Goal: Information Seeking & Learning: Learn about a topic

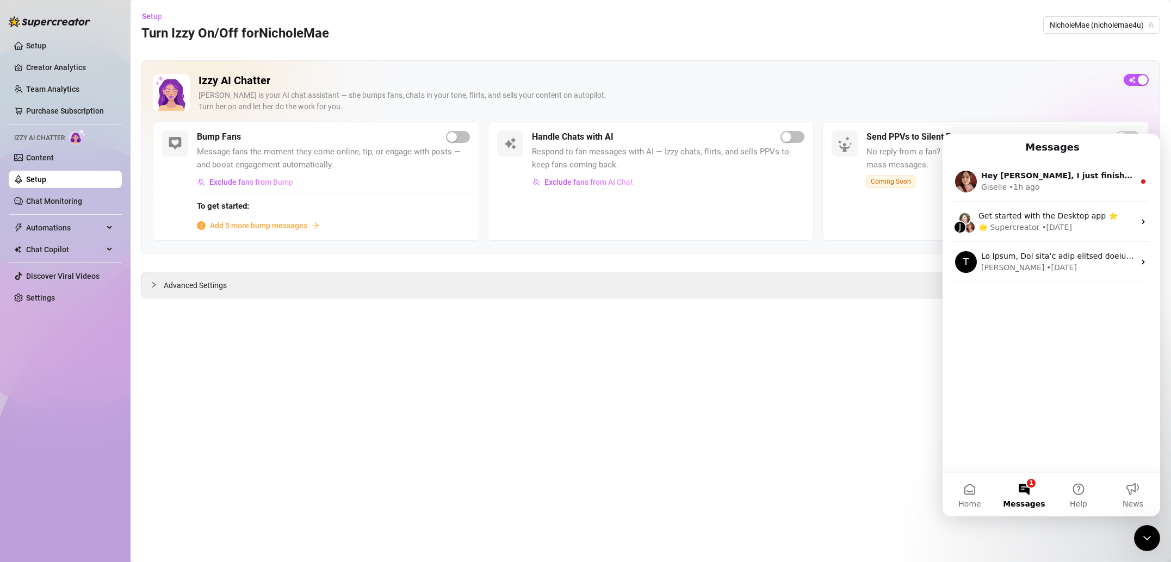
click at [851, 102] on div "[PERSON_NAME] is your AI chat assistant — she bumps fans, chats in your tone, f…" at bounding box center [657, 101] width 916 height 23
click at [784, 135] on div "button" at bounding box center [787, 137] width 10 height 10
drag, startPoint x: 1147, startPoint y: 534, endPoint x: 2244, endPoint y: 1039, distance: 1207.3
click at [1147, 534] on icon "Close Intercom Messenger" at bounding box center [1147, 538] width 13 height 13
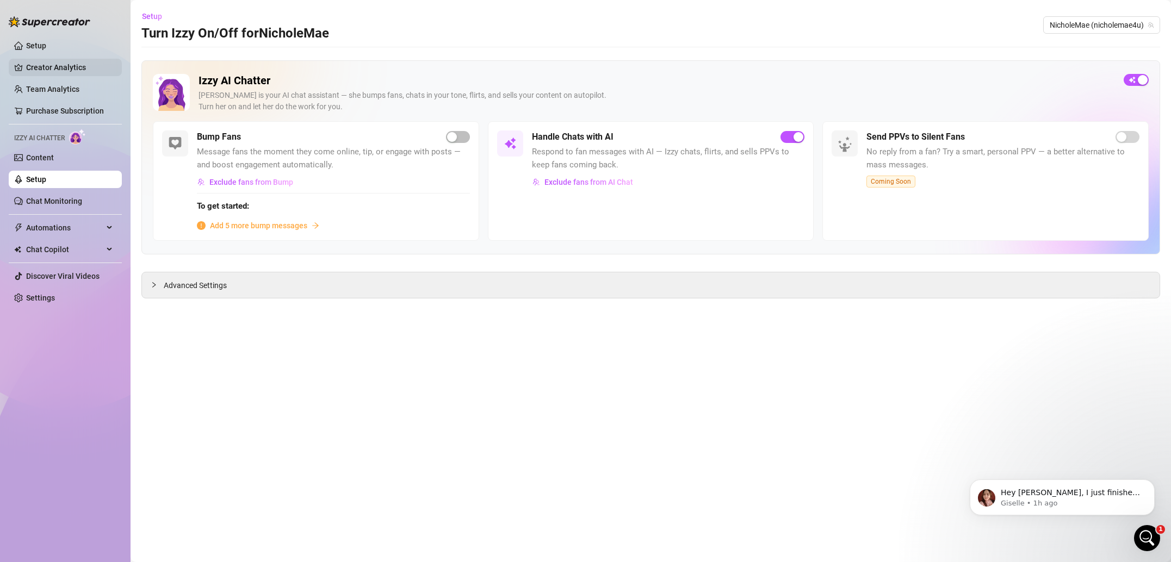
click at [53, 62] on link "Creator Analytics" at bounding box center [69, 67] width 87 height 17
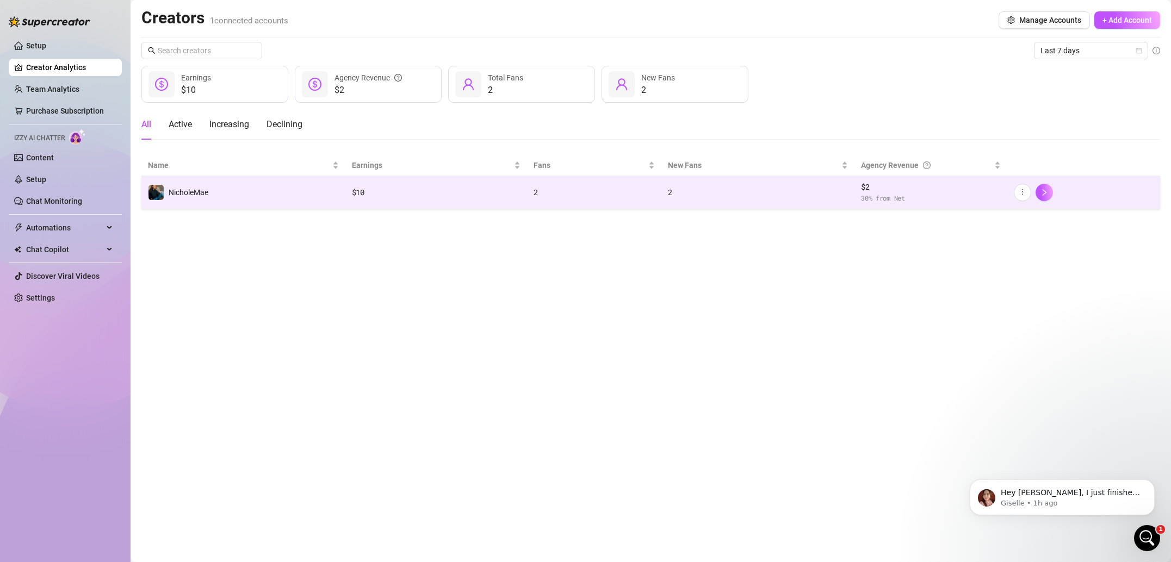
click at [312, 201] on td "NicholeMae" at bounding box center [243, 192] width 204 height 33
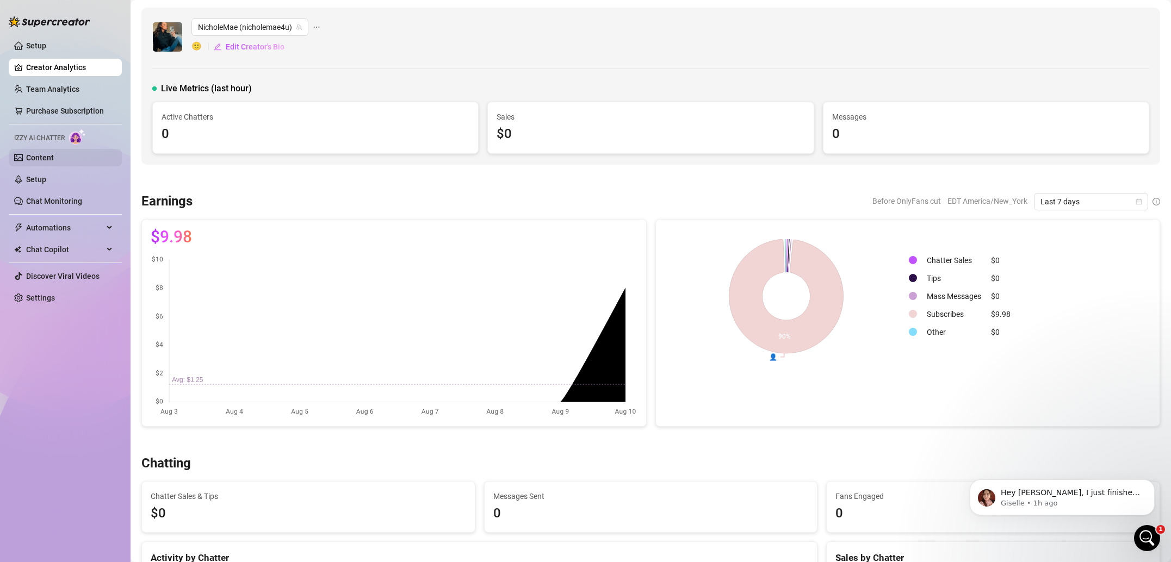
click at [50, 160] on link "Content" at bounding box center [40, 157] width 28 height 9
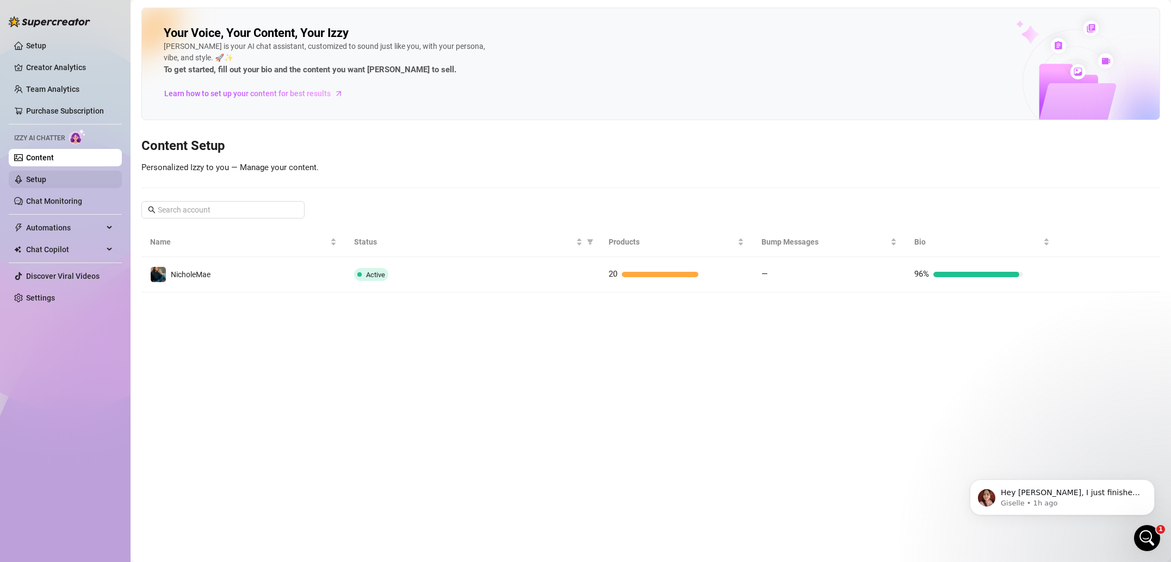
click at [46, 184] on link "Setup" at bounding box center [36, 179] width 20 height 9
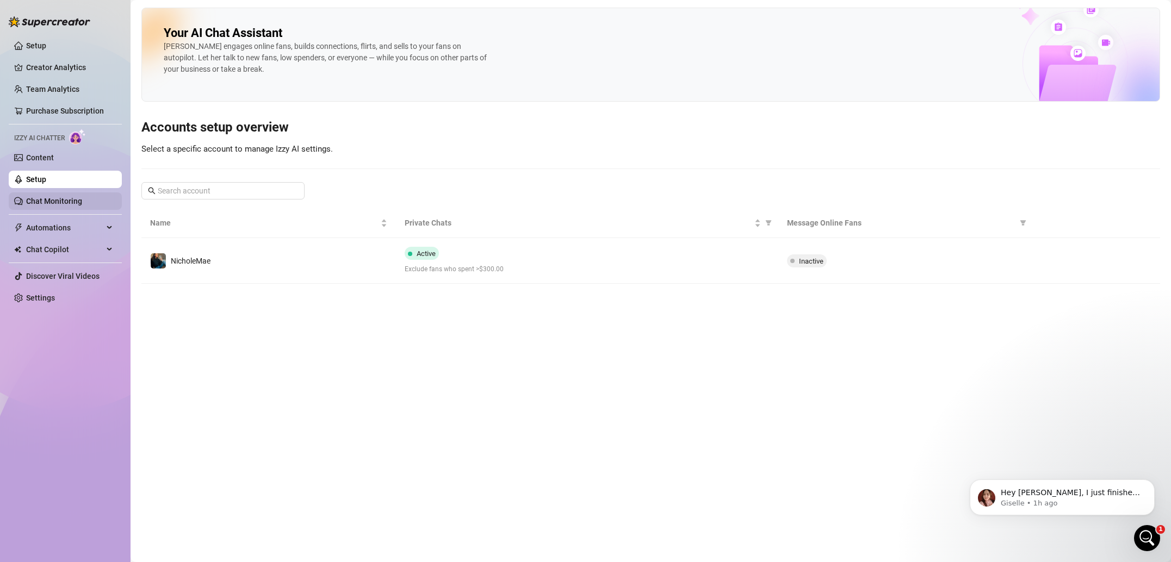
click at [71, 200] on link "Chat Monitoring" at bounding box center [54, 201] width 56 height 9
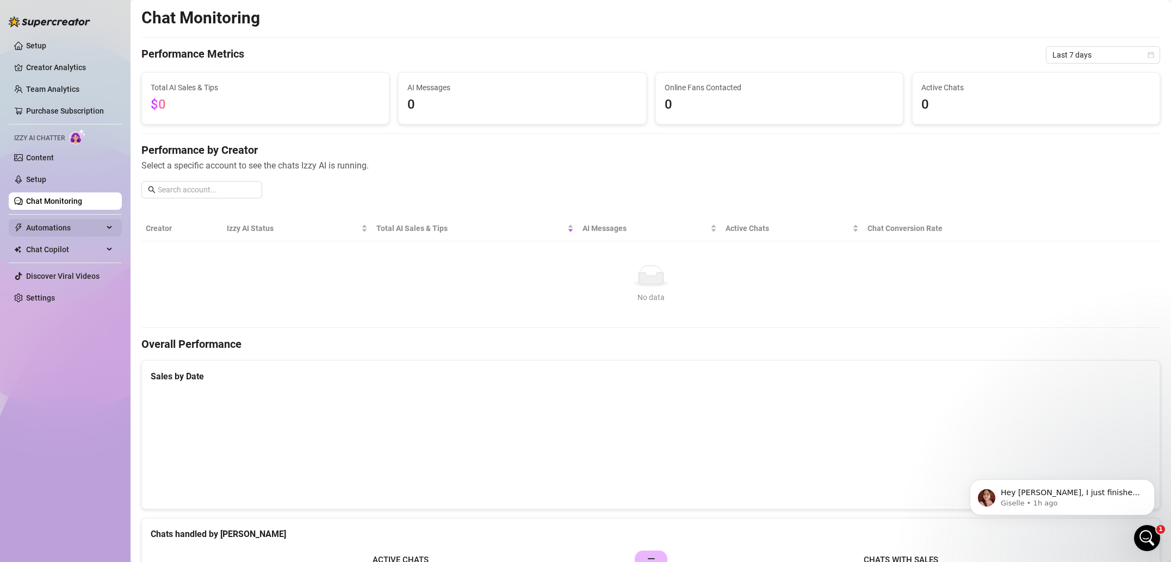
click at [97, 229] on span "Automations" at bounding box center [64, 227] width 77 height 17
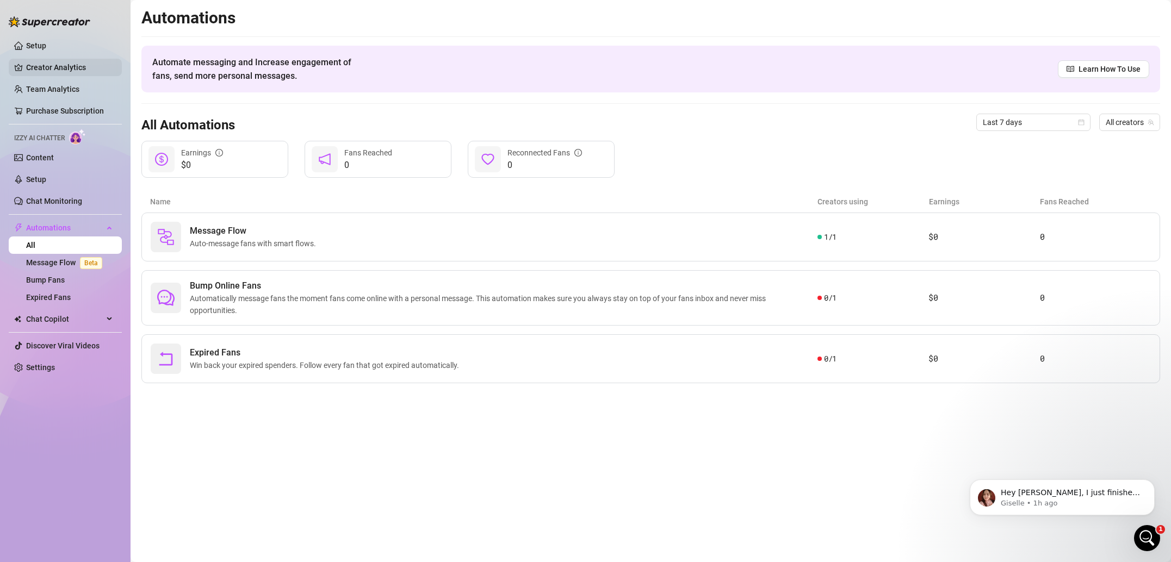
click at [79, 61] on link "Creator Analytics" at bounding box center [69, 67] width 87 height 17
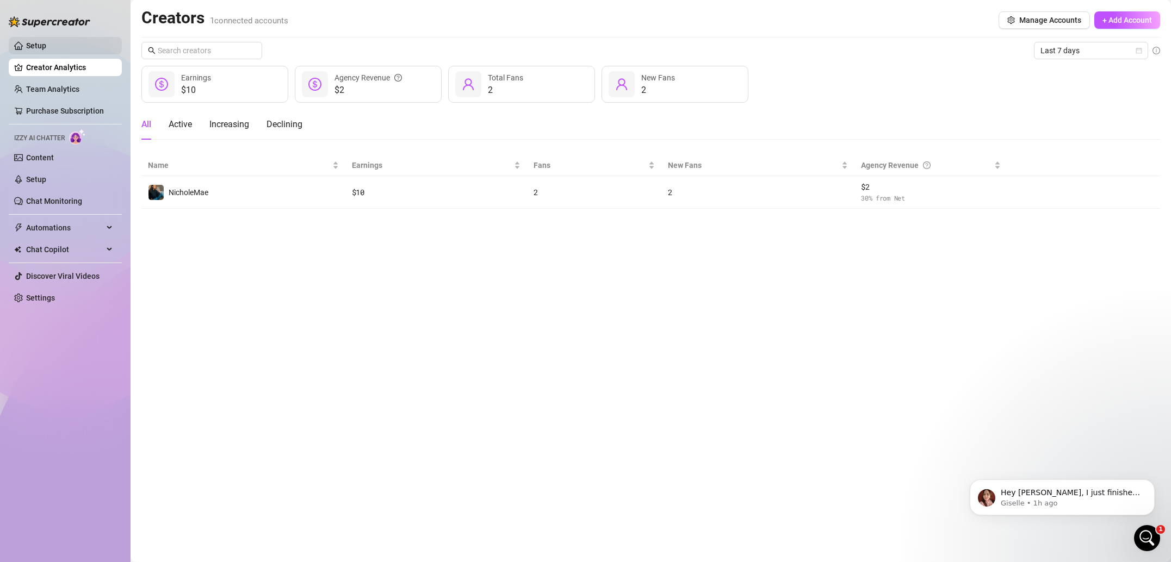
click at [46, 41] on link "Setup" at bounding box center [36, 45] width 20 height 9
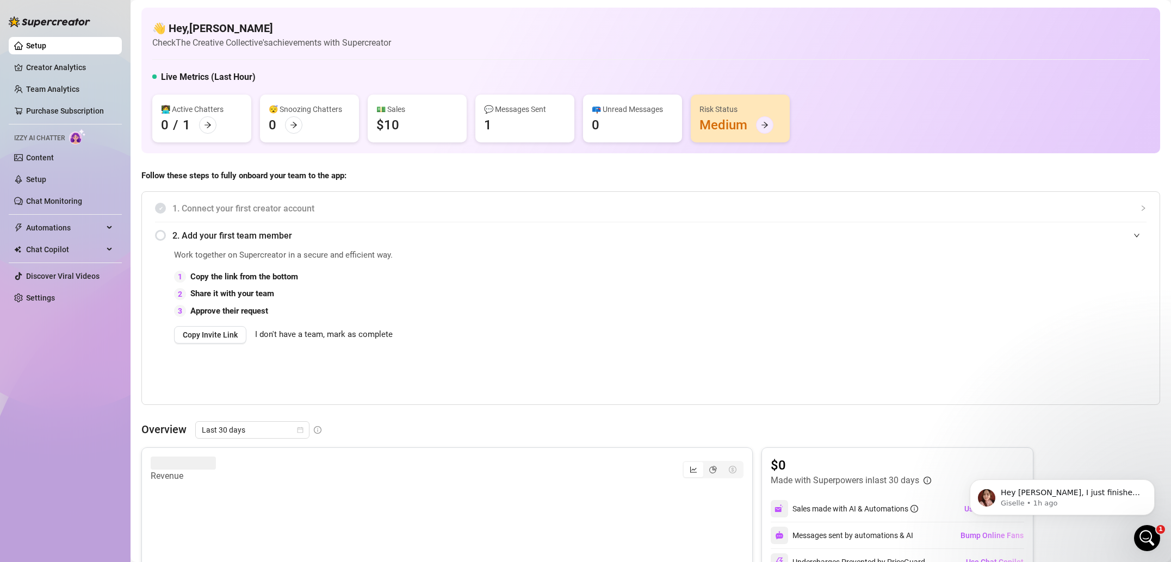
click at [765, 126] on icon "arrow-right" at bounding box center [765, 125] width 8 height 8
click at [514, 111] on div "👩‍💻 Active Chatters 0 / 1 😴 Snoozing Chatters 0 💵 Sales $10 💬 Messages Sent 1 📪…" at bounding box center [650, 119] width 997 height 48
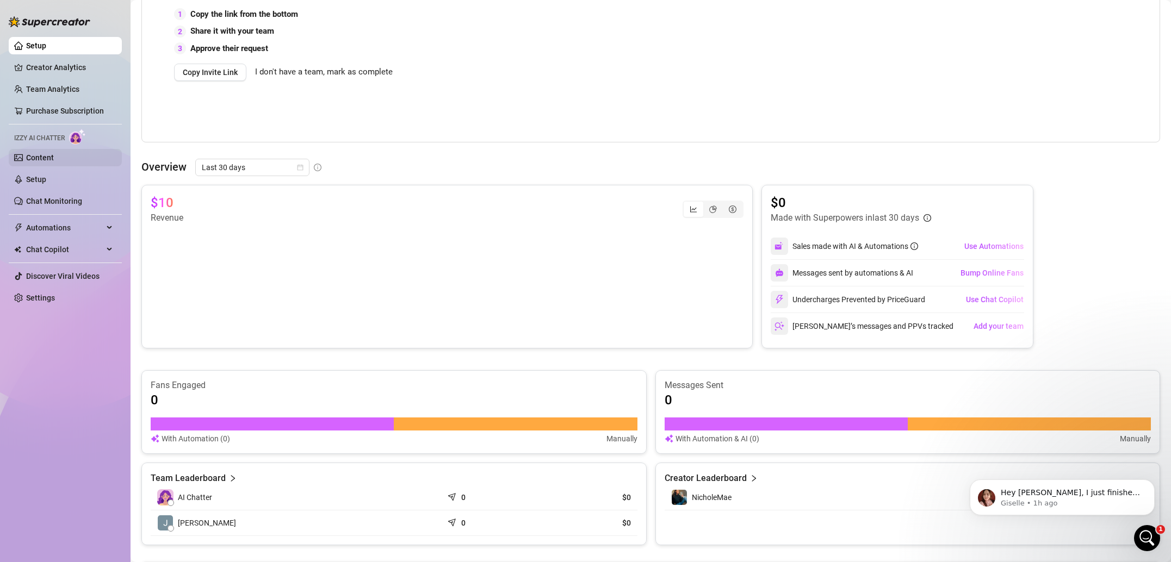
scroll to position [265, 0]
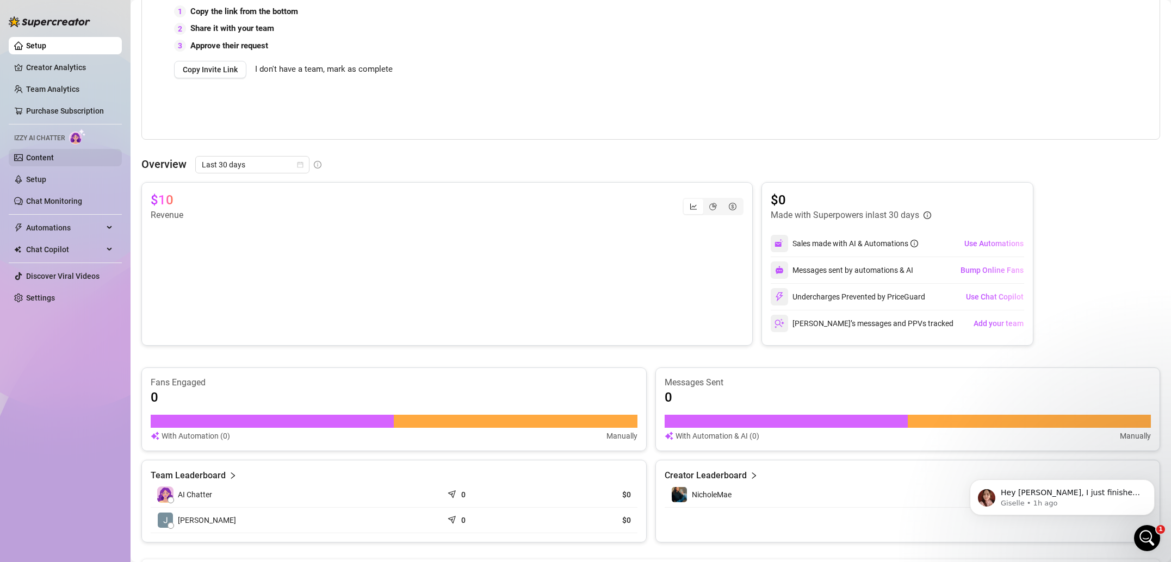
click at [51, 162] on link "Content" at bounding box center [40, 157] width 28 height 9
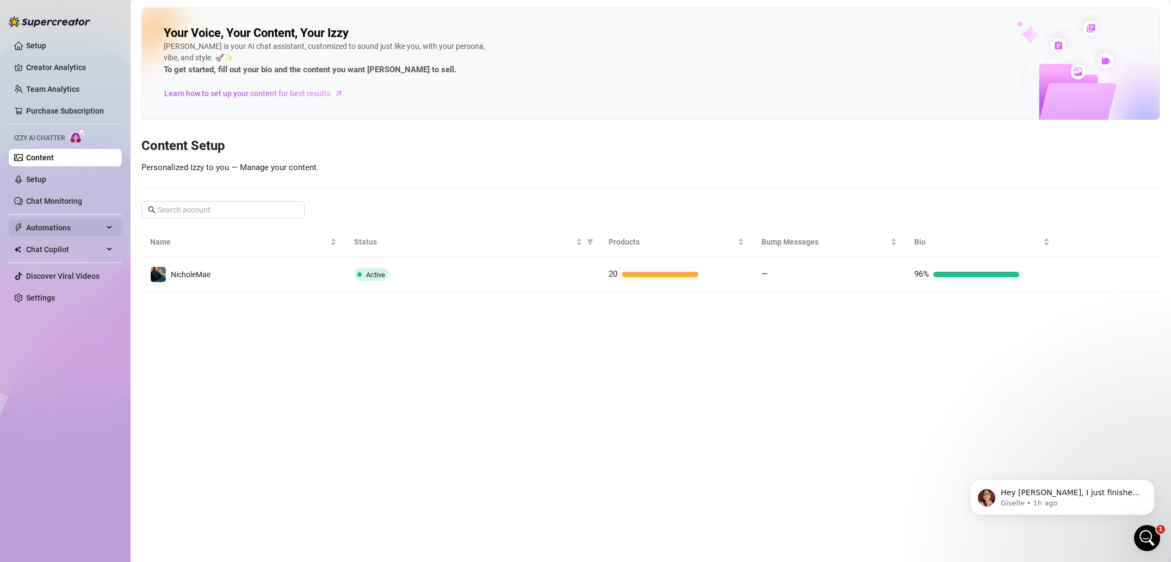
click at [94, 225] on span "Automations" at bounding box center [64, 227] width 77 height 17
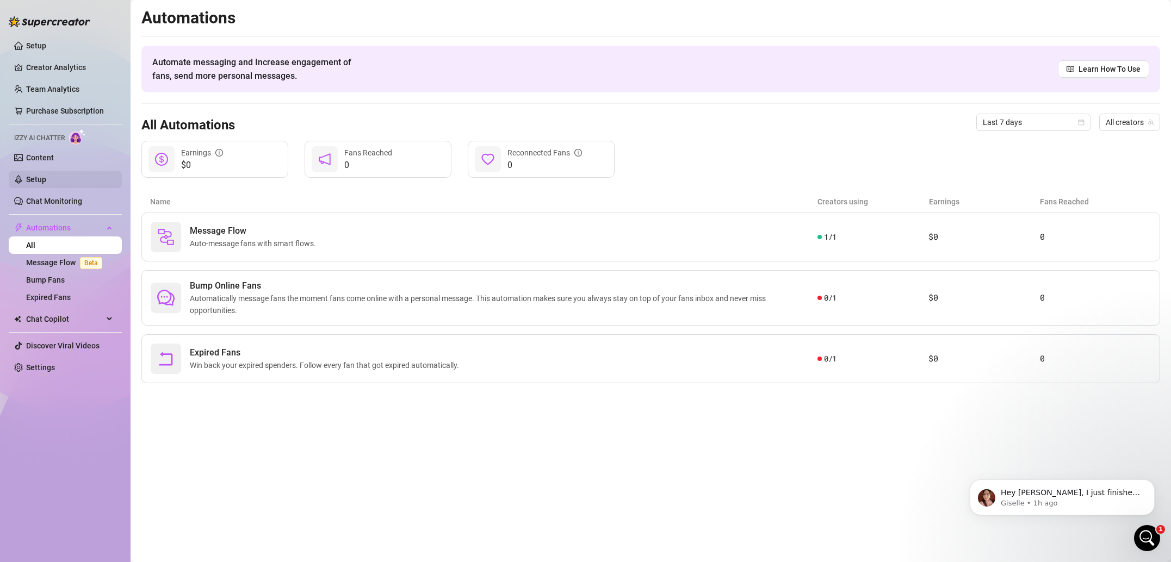
click at [41, 183] on link "Setup" at bounding box center [36, 179] width 20 height 9
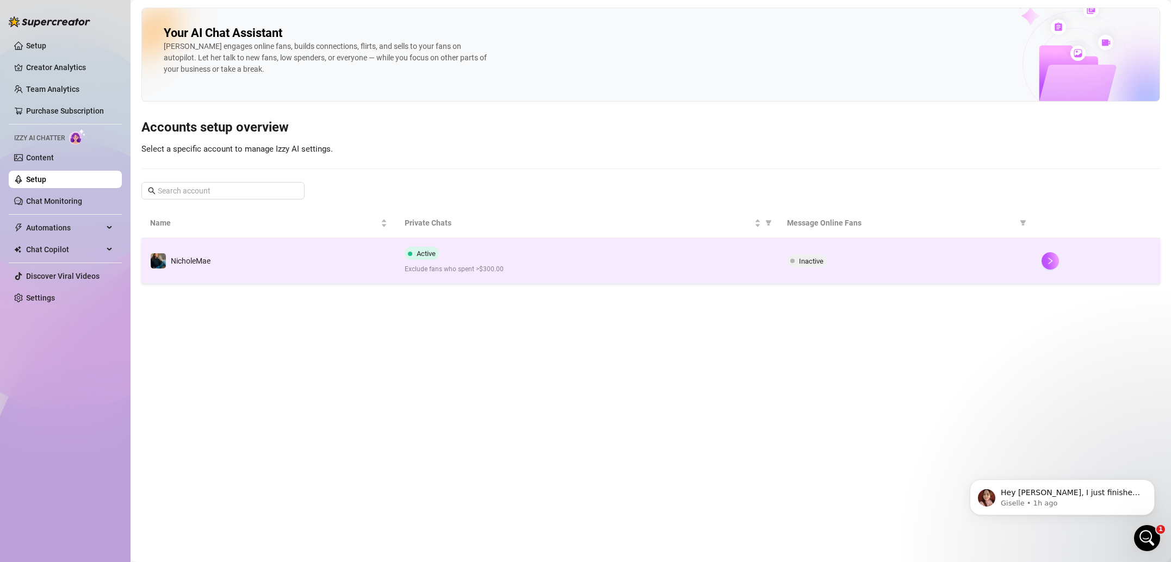
click at [258, 275] on td "NicholeMae" at bounding box center [268, 261] width 255 height 46
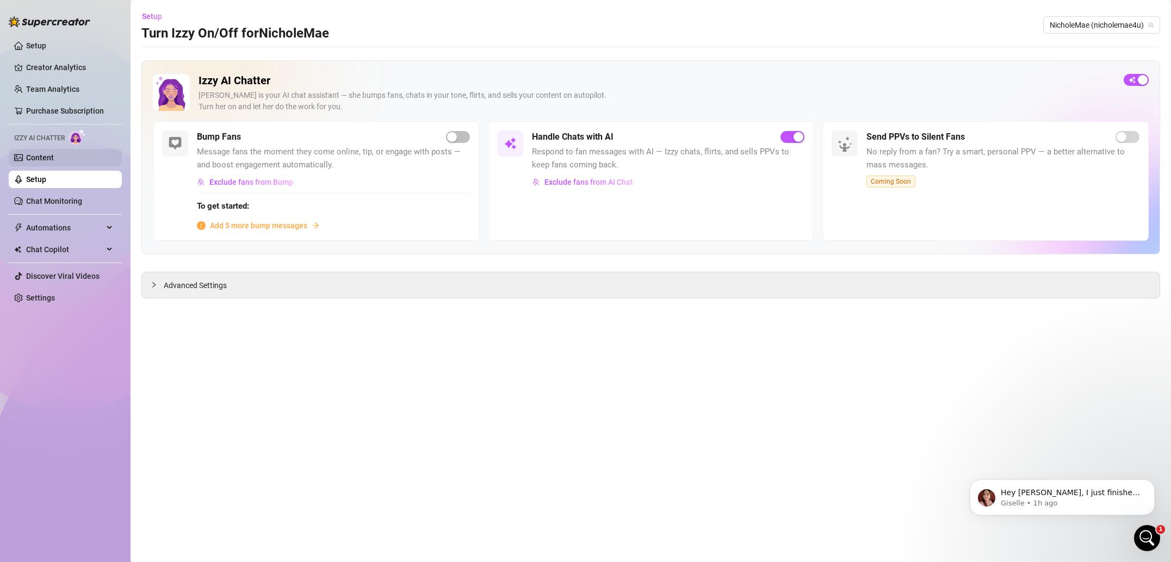
click at [54, 162] on link "Content" at bounding box center [40, 157] width 28 height 9
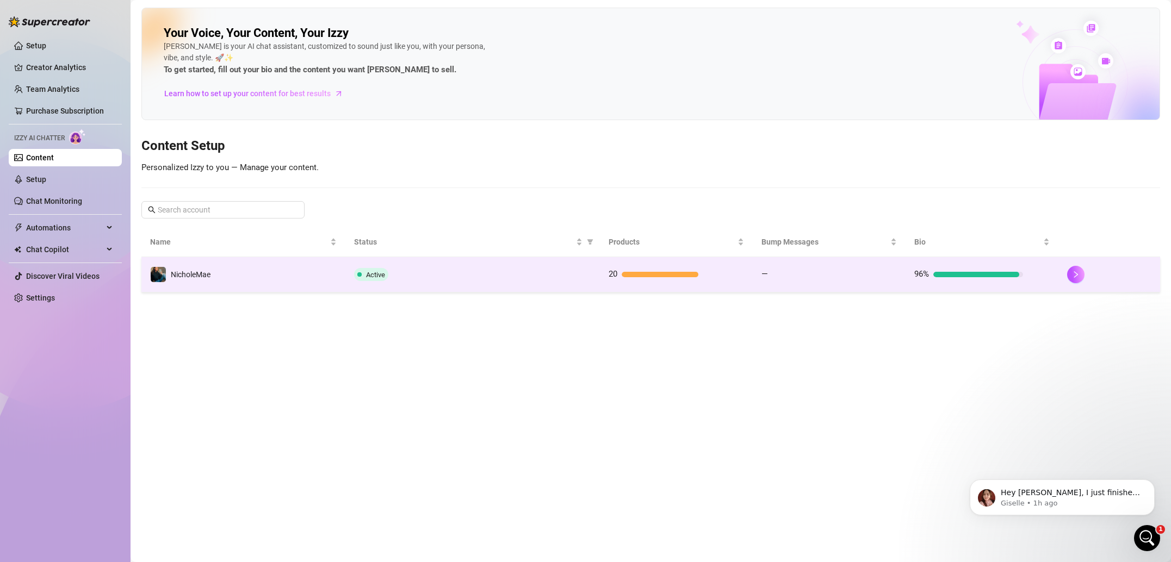
click at [309, 282] on td "NicholeMae" at bounding box center [243, 274] width 204 height 35
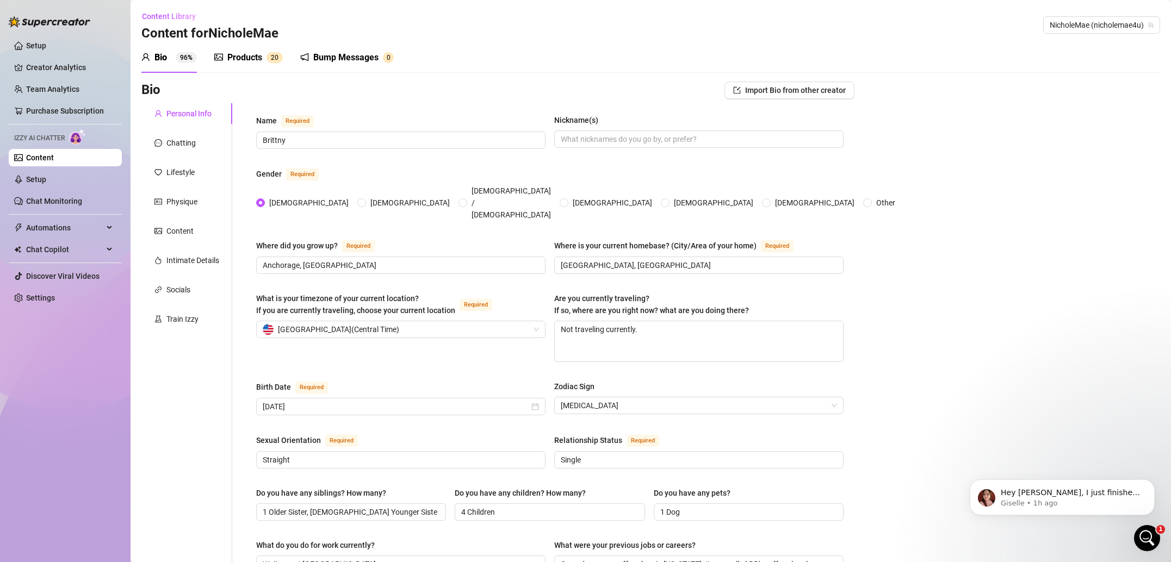
click at [257, 65] on div "Products 2 0" at bounding box center [248, 57] width 69 height 30
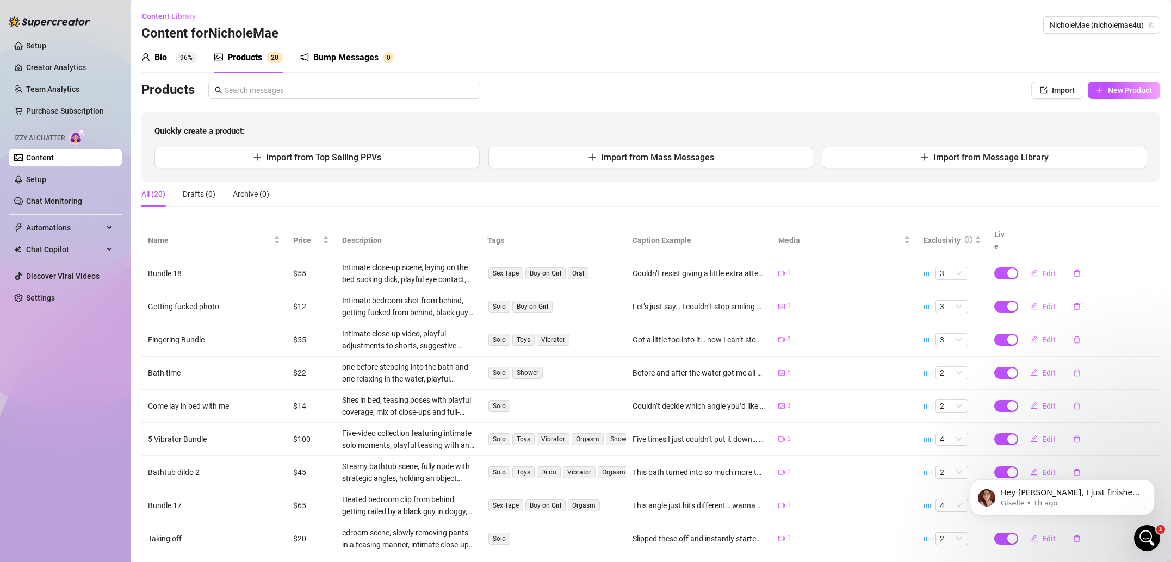
scroll to position [77, 0]
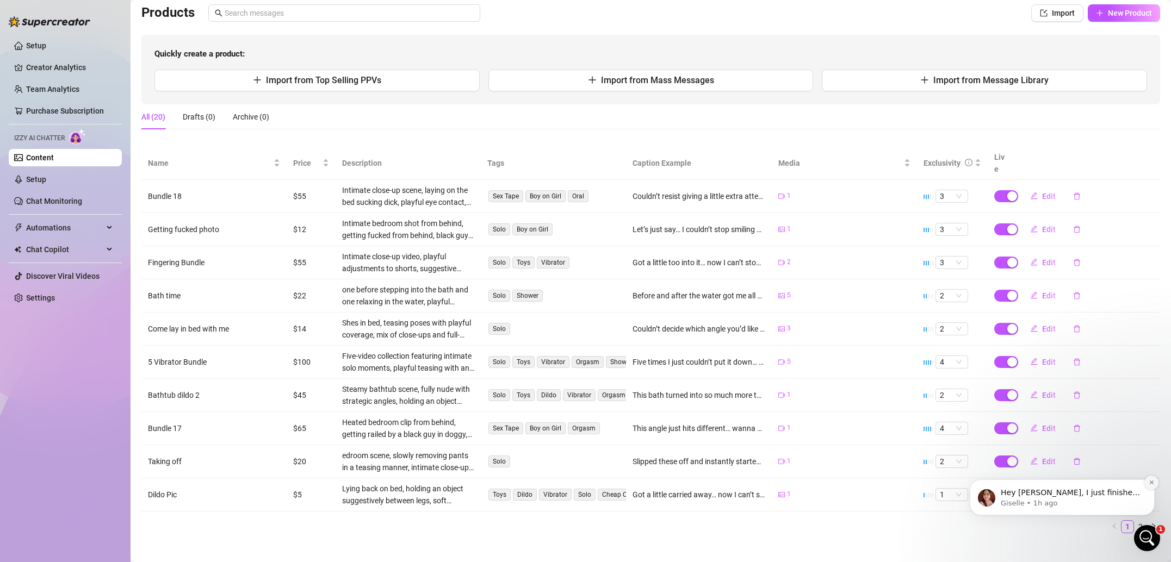
click at [1152, 486] on button "Dismiss notification" at bounding box center [1151, 483] width 14 height 14
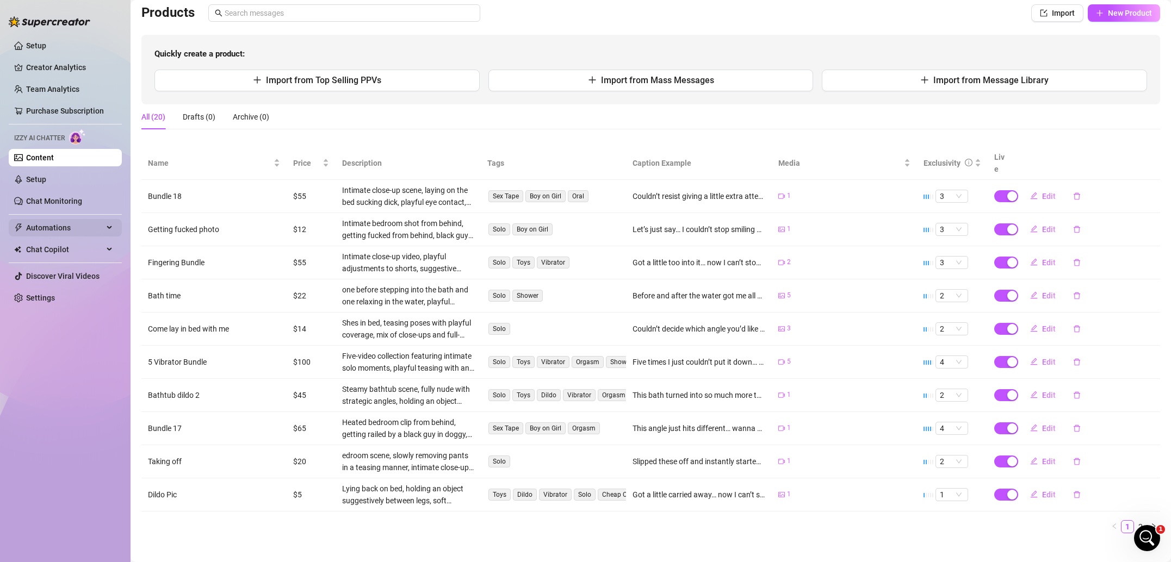
click at [87, 226] on span "Automations" at bounding box center [64, 227] width 77 height 17
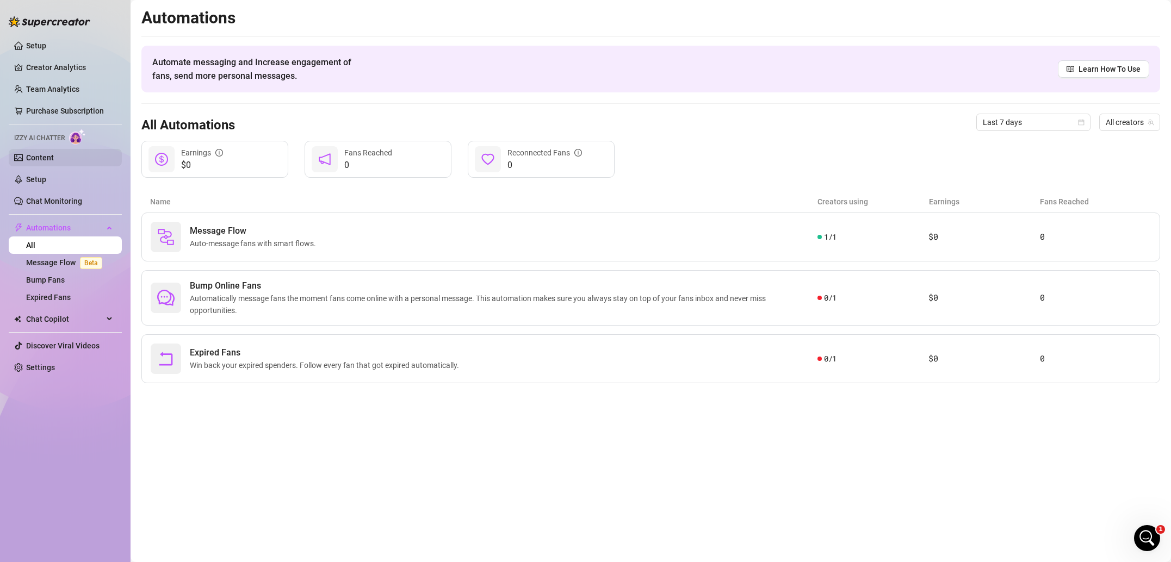
click at [46, 157] on link "Content" at bounding box center [40, 157] width 28 height 9
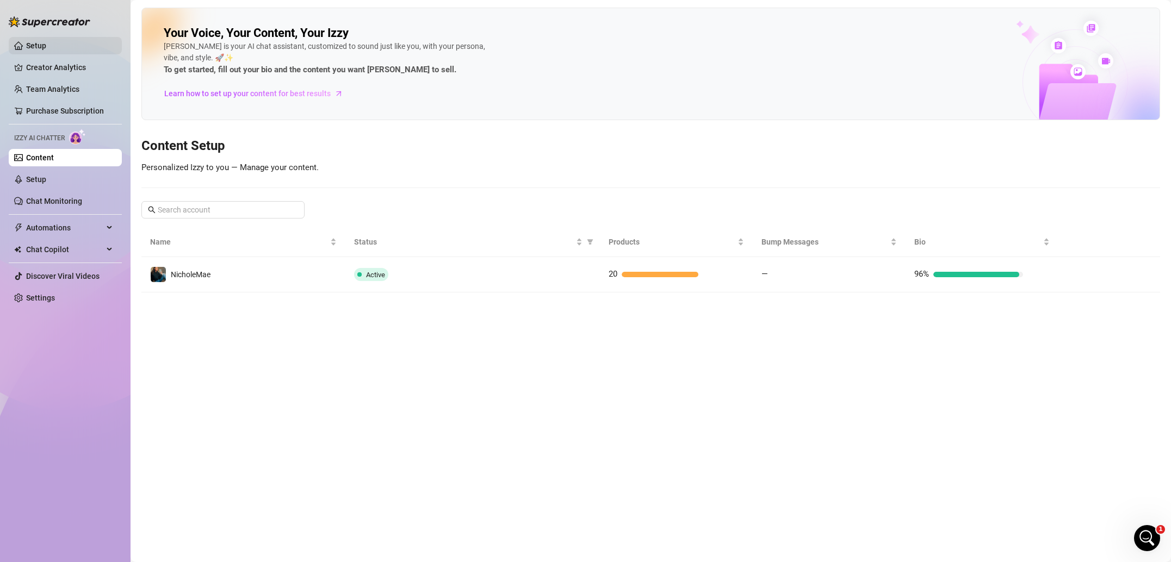
click at [46, 43] on link "Setup" at bounding box center [36, 45] width 20 height 9
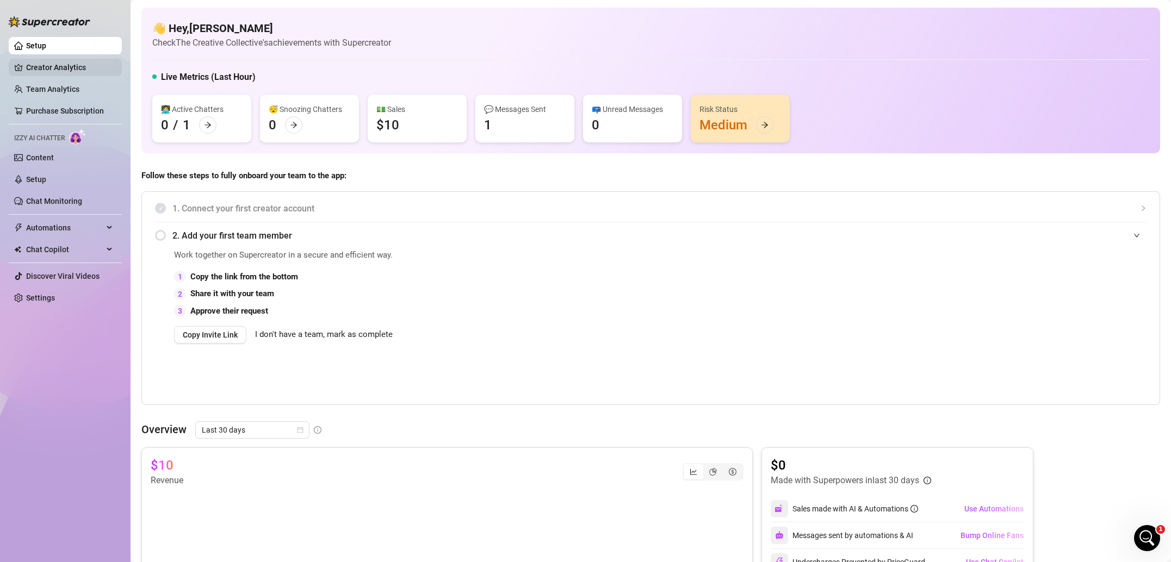
click at [78, 73] on link "Creator Analytics" at bounding box center [69, 67] width 87 height 17
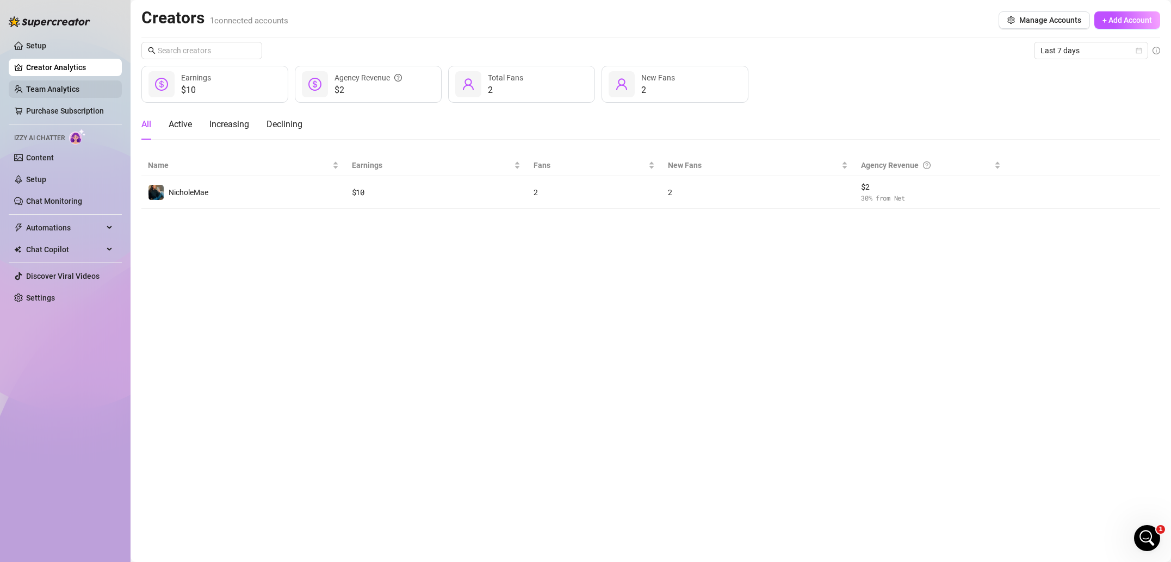
click at [76, 87] on link "Team Analytics" at bounding box center [52, 89] width 53 height 9
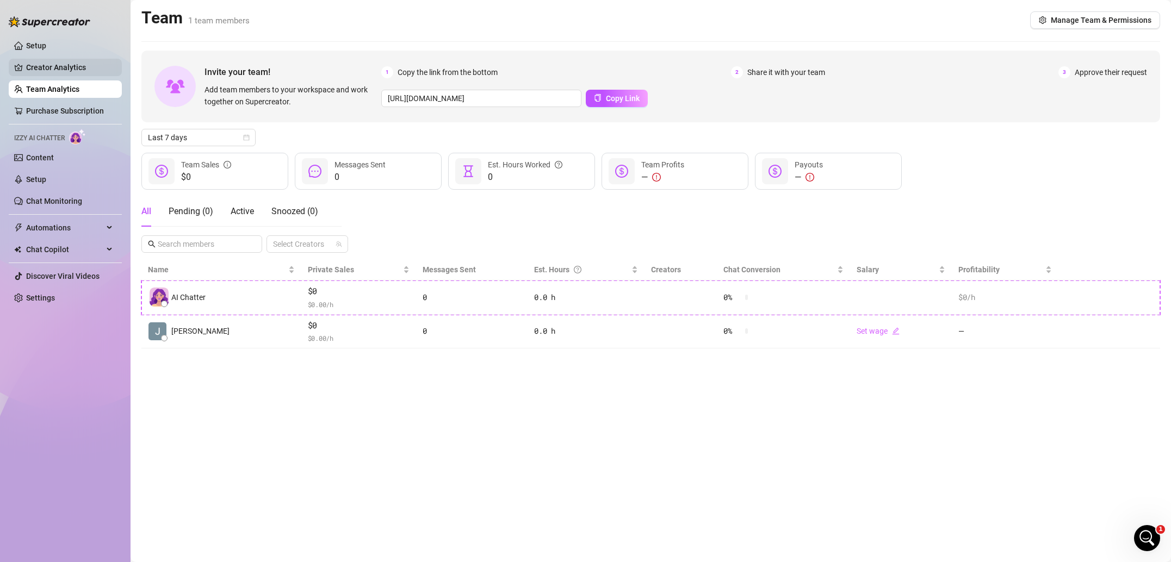
click at [64, 66] on link "Creator Analytics" at bounding box center [69, 67] width 87 height 17
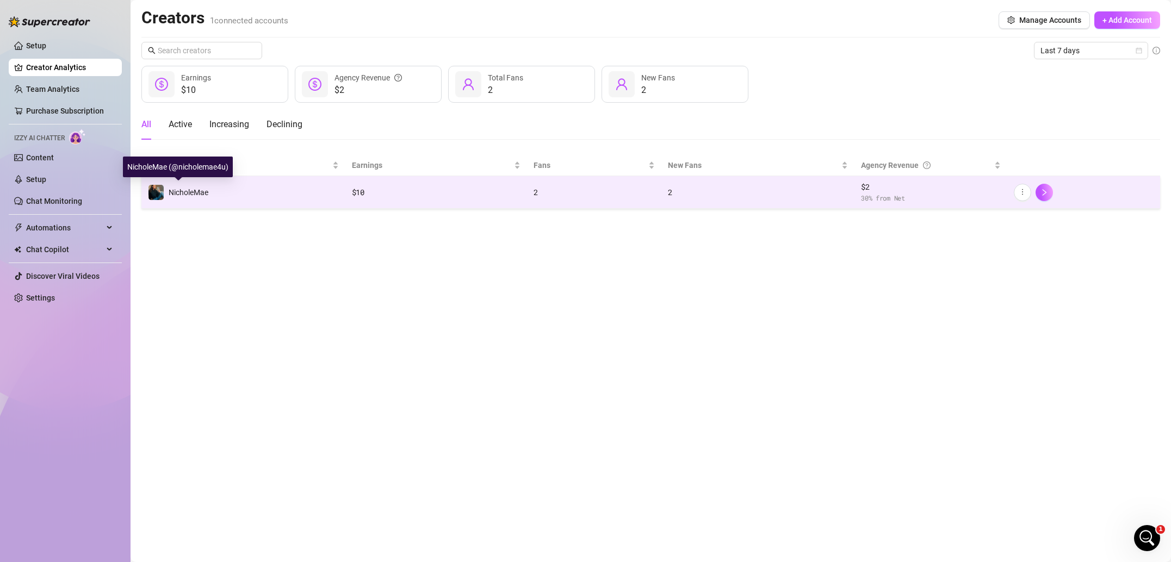
click at [208, 188] on span "NicholeMae" at bounding box center [189, 192] width 40 height 9
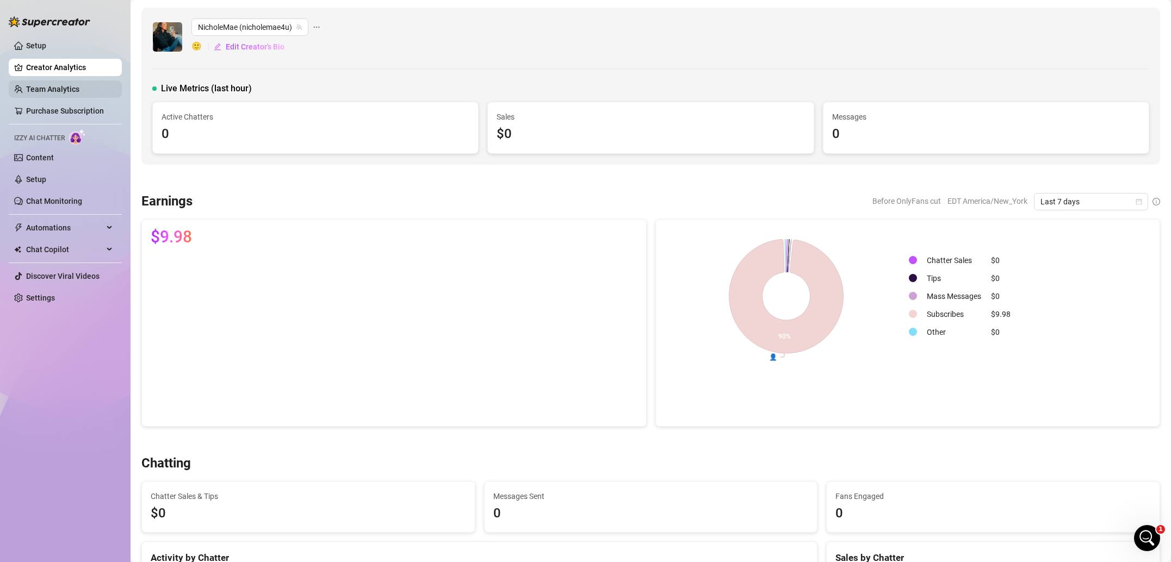
click at [60, 91] on link "Team Analytics" at bounding box center [52, 89] width 53 height 9
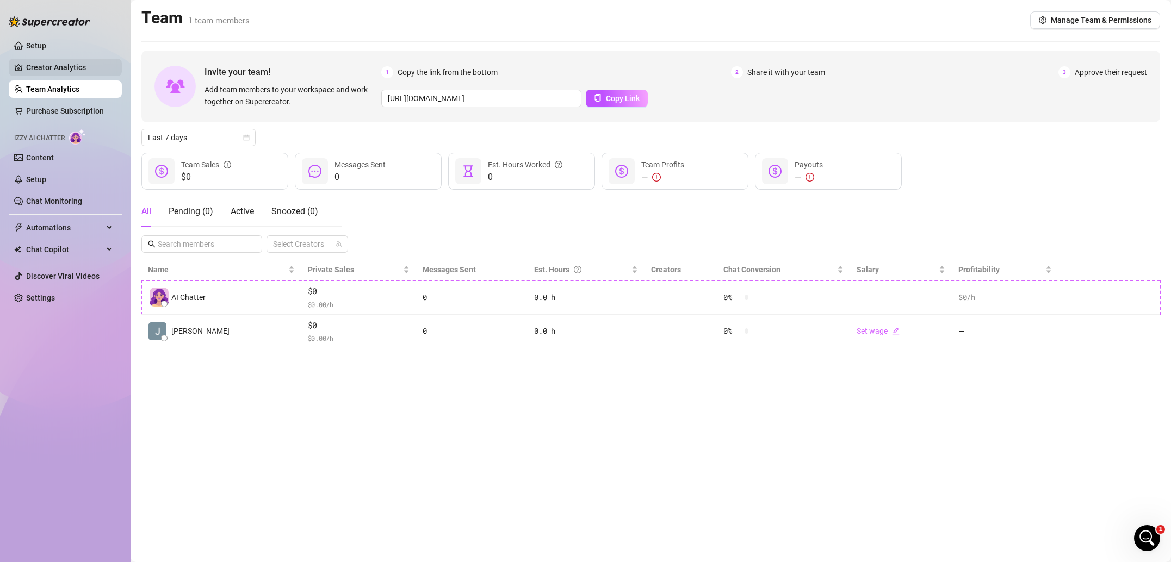
click at [78, 65] on link "Creator Analytics" at bounding box center [69, 67] width 87 height 17
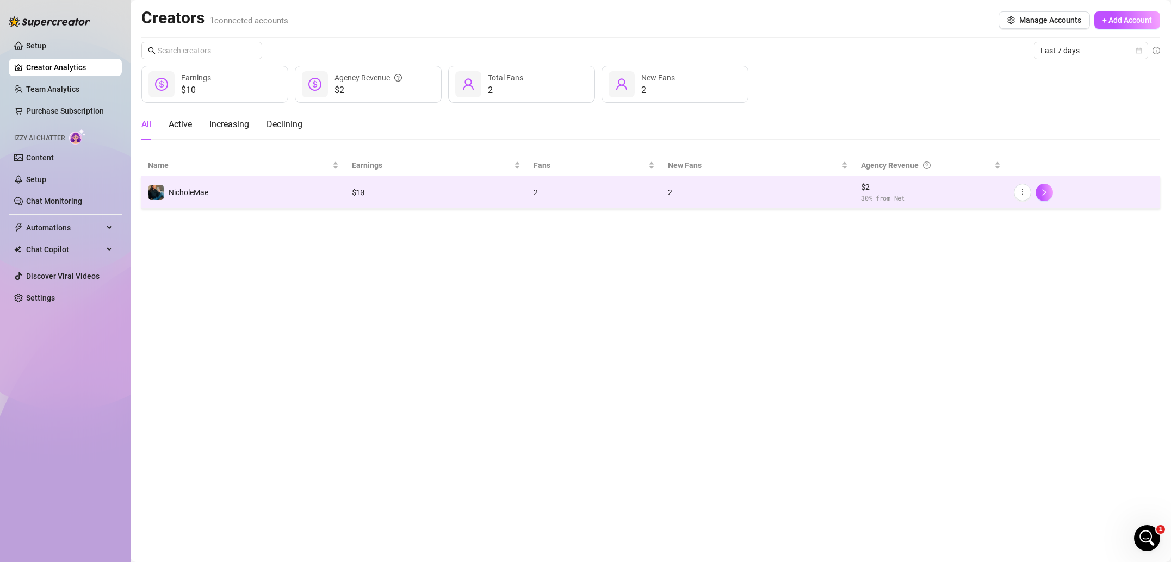
click at [270, 184] on td "NicholeMae" at bounding box center [243, 192] width 204 height 33
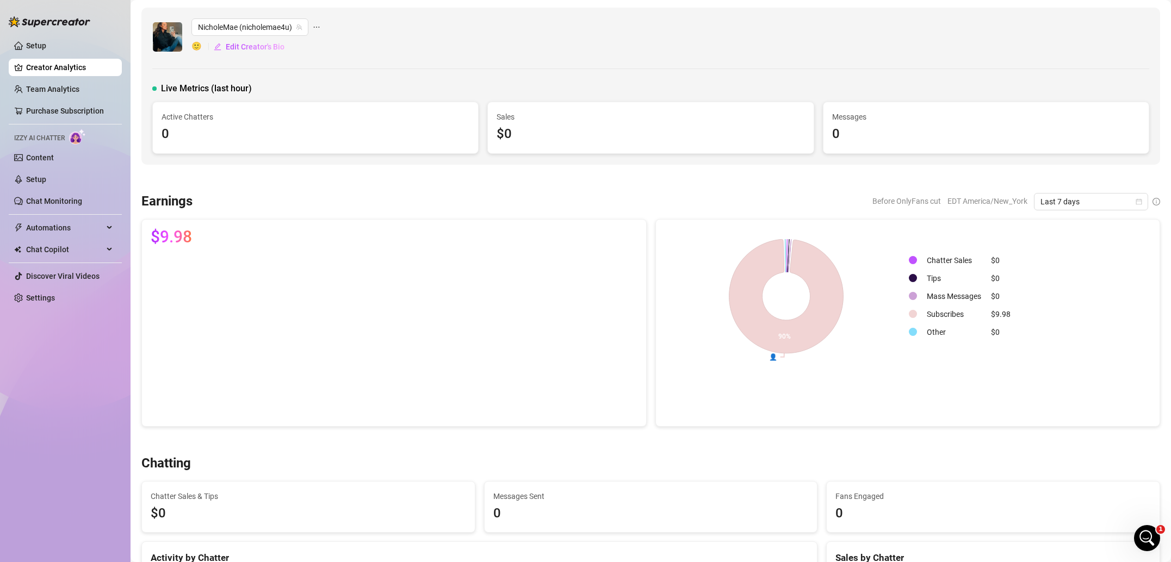
click at [621, 271] on canvas at bounding box center [394, 336] width 487 height 163
